Goal: Obtain resource: Obtain resource

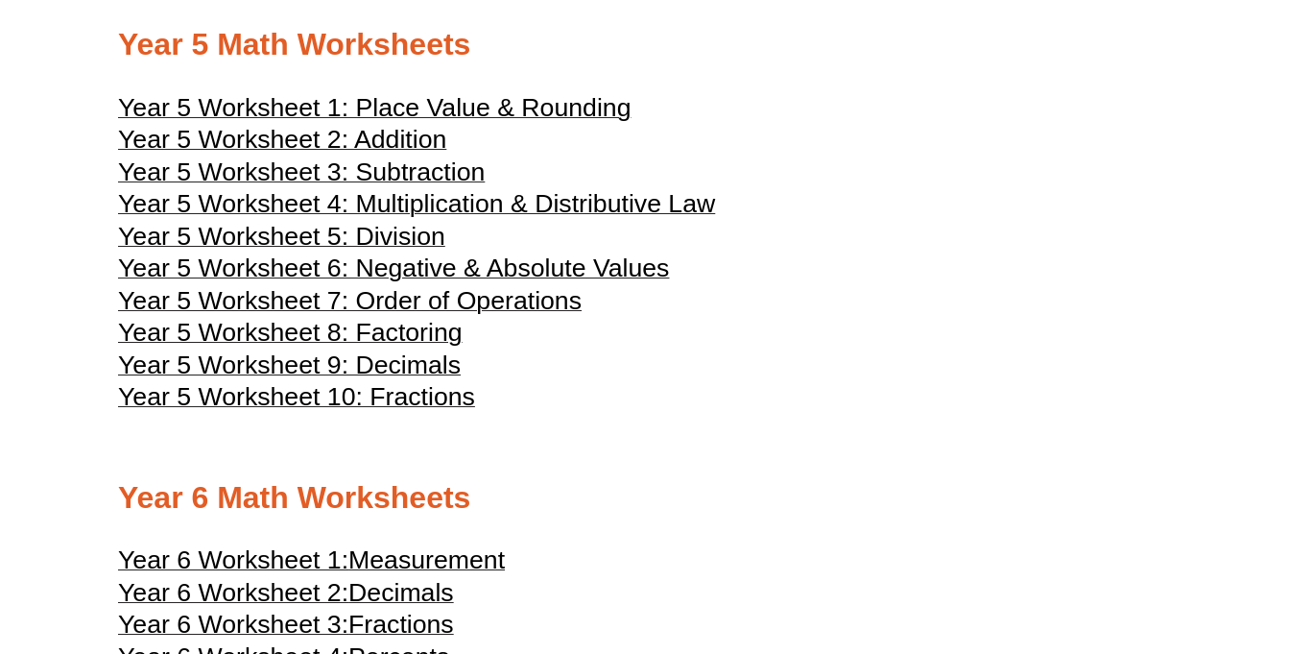
scroll to position [2847, 0]
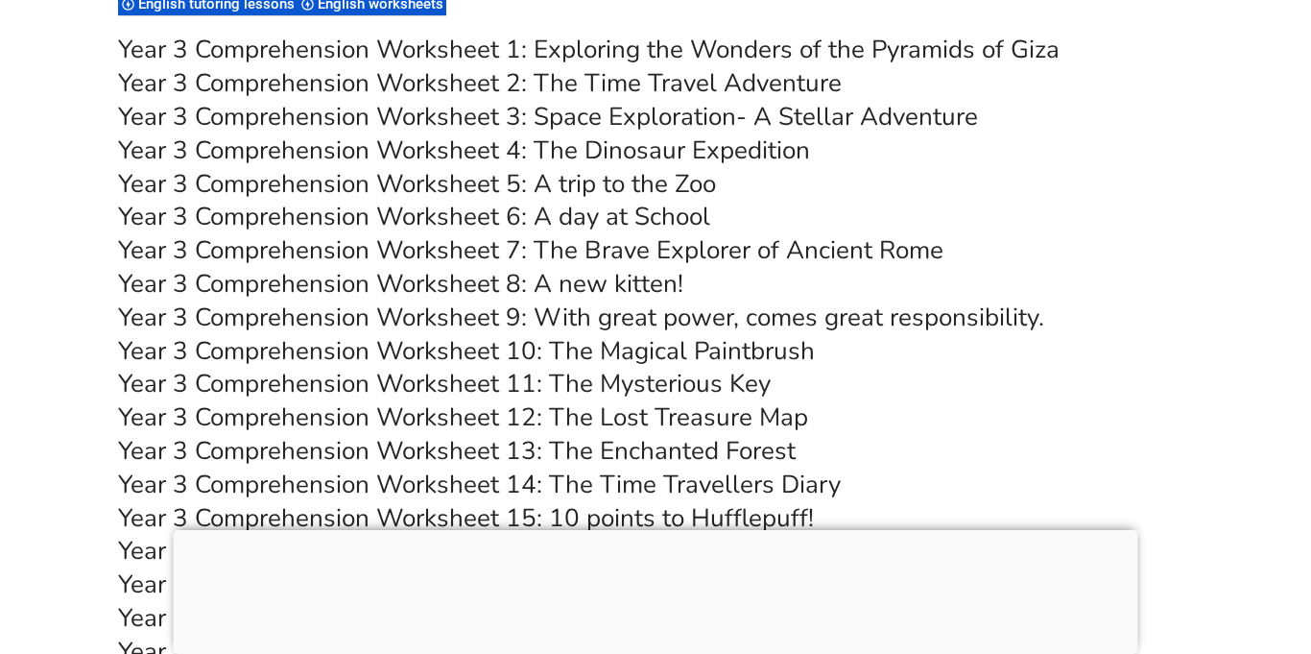
click at [651, 530] on div at bounding box center [656, 530] width 965 height 0
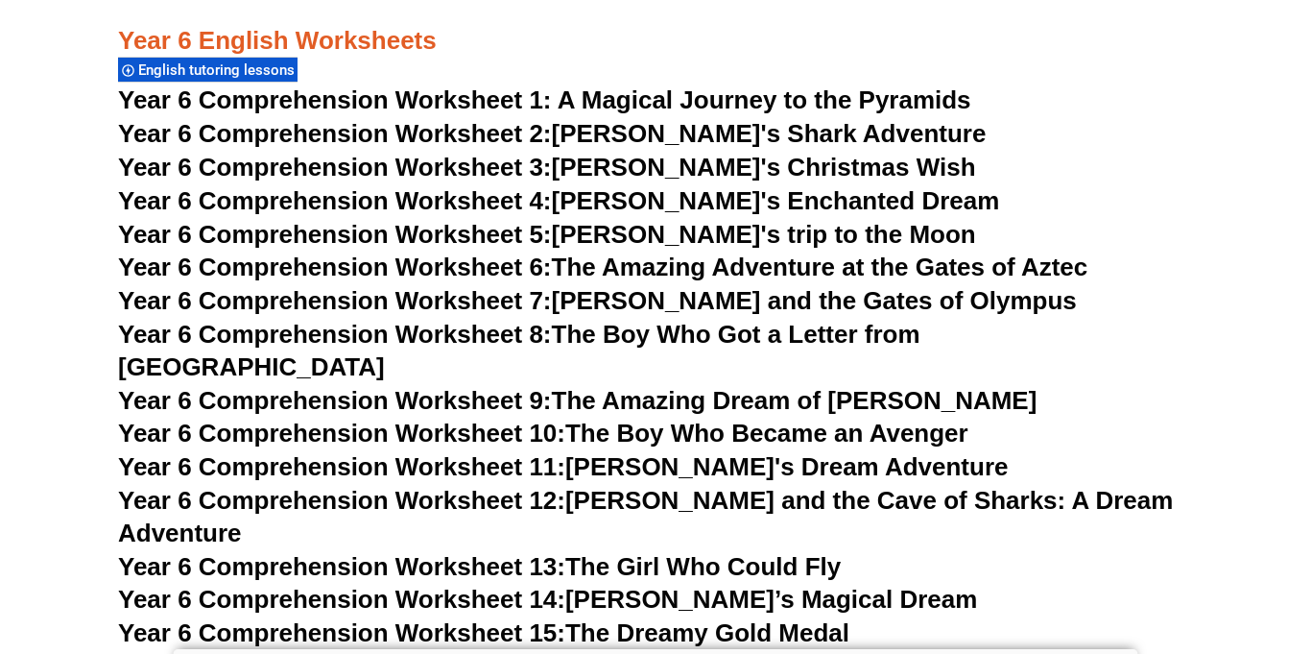
scroll to position [10699, 0]
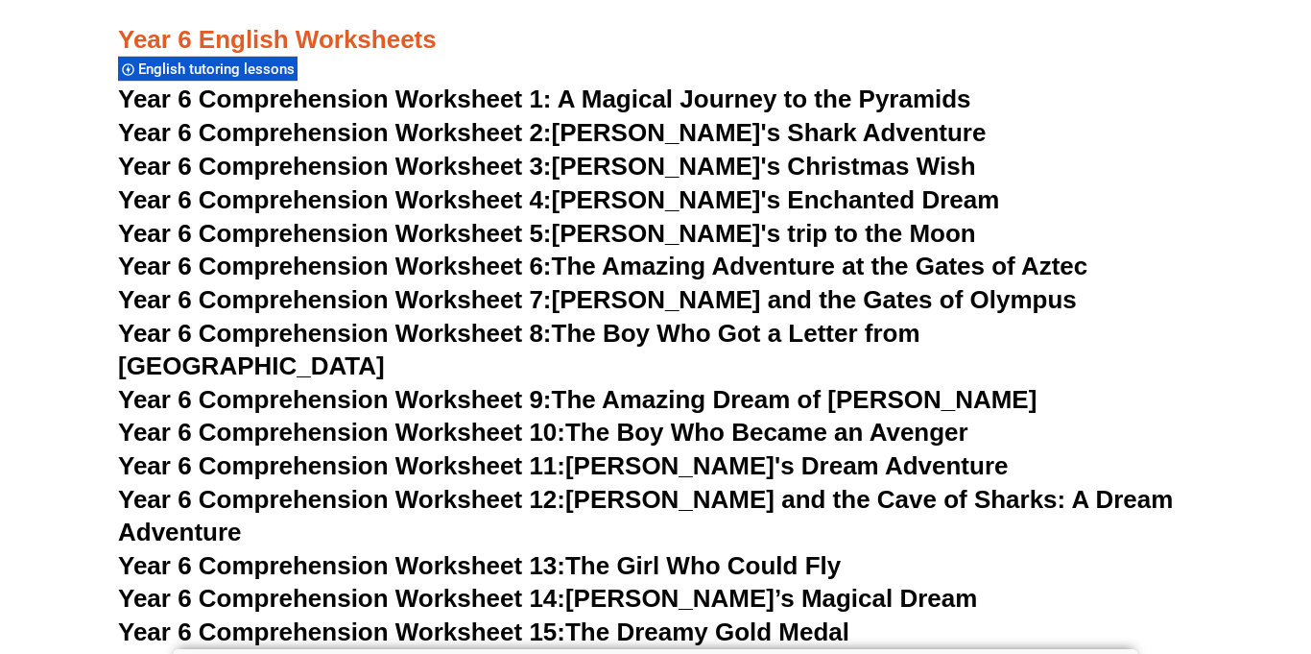
click at [701, 202] on link "Year 6 Comprehension Worksheet 4: [PERSON_NAME]'s Enchanted Dream" at bounding box center [558, 199] width 881 height 29
click at [705, 260] on link "Year 6 Comprehension Worksheet 6: The Amazing Adventure at the Gates of Aztec" at bounding box center [602, 265] width 969 height 29
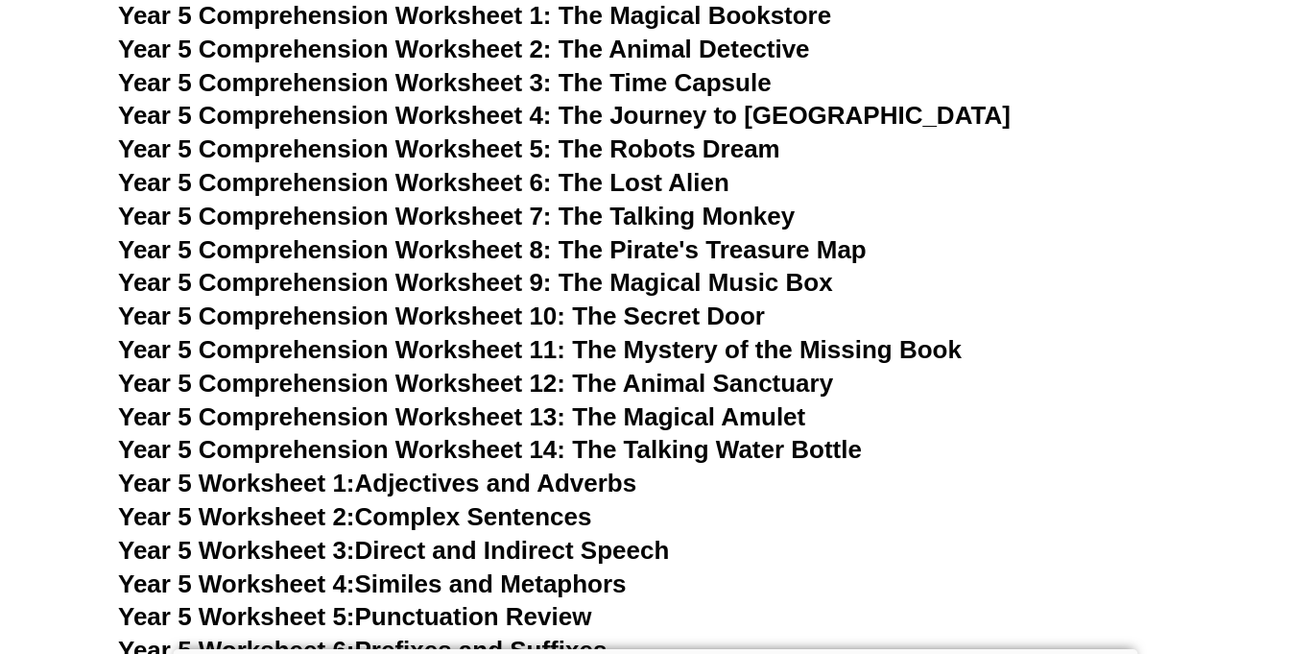
scroll to position [9311, 0]
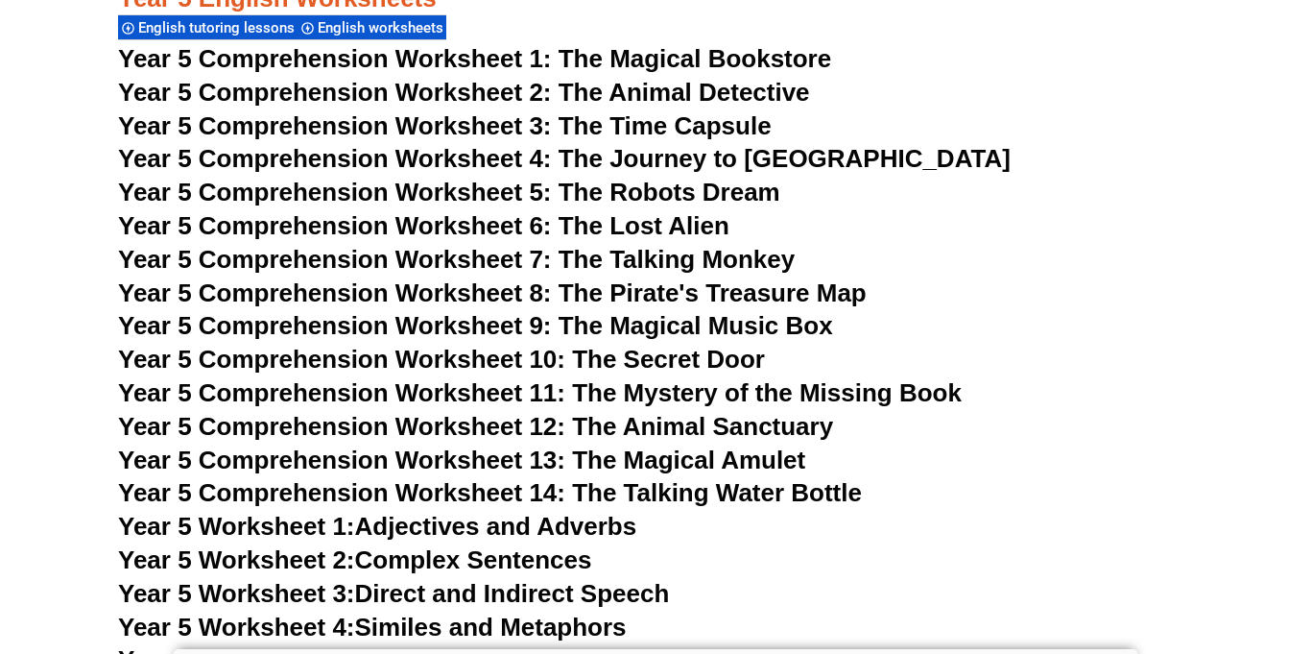
click at [741, 496] on span "Year 5 Comprehension Worksheet 14: The Talking Water Bottle" at bounding box center [490, 492] width 744 height 29
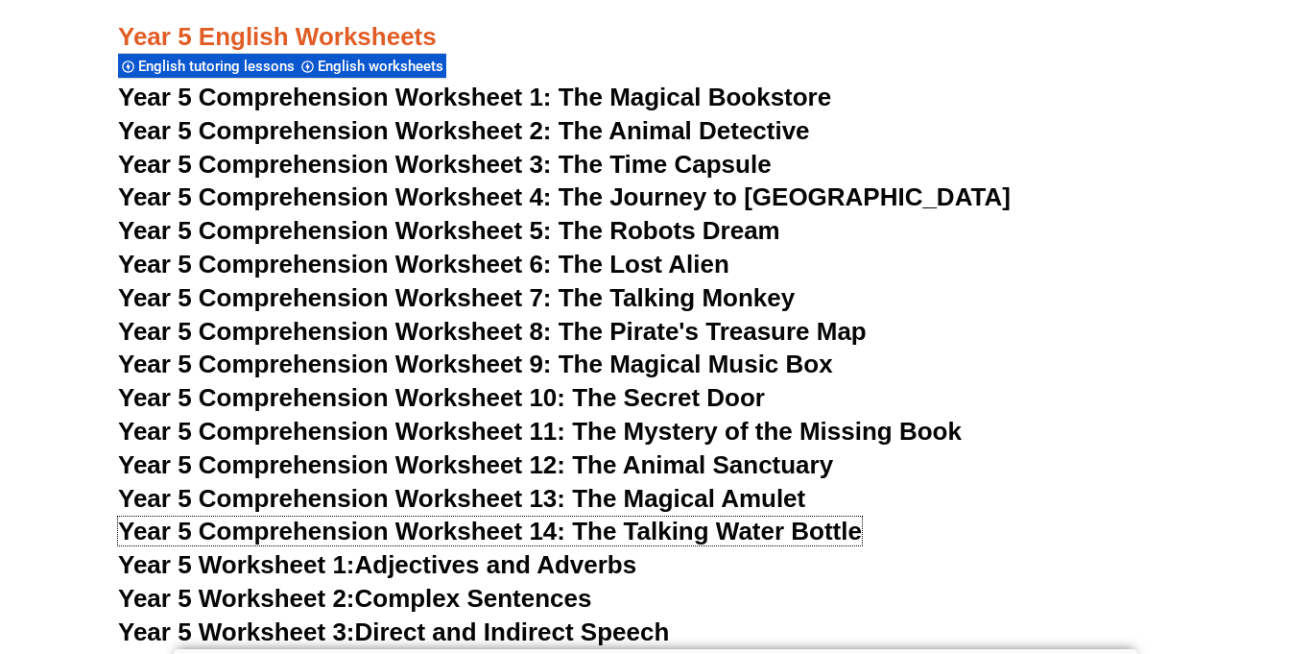
scroll to position [9267, 0]
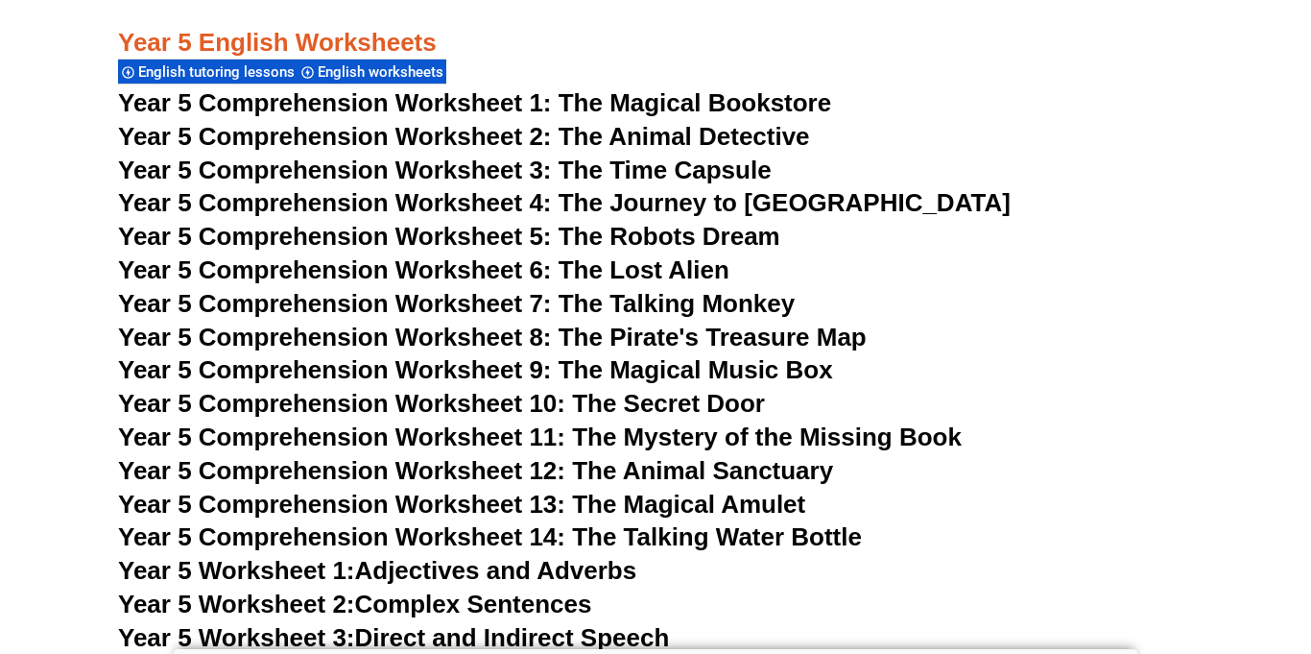
click at [600, 274] on span "Year 5 Comprehension Worksheet 6: The Lost Alien" at bounding box center [423, 269] width 611 height 29
